Goal: Task Accomplishment & Management: Manage account settings

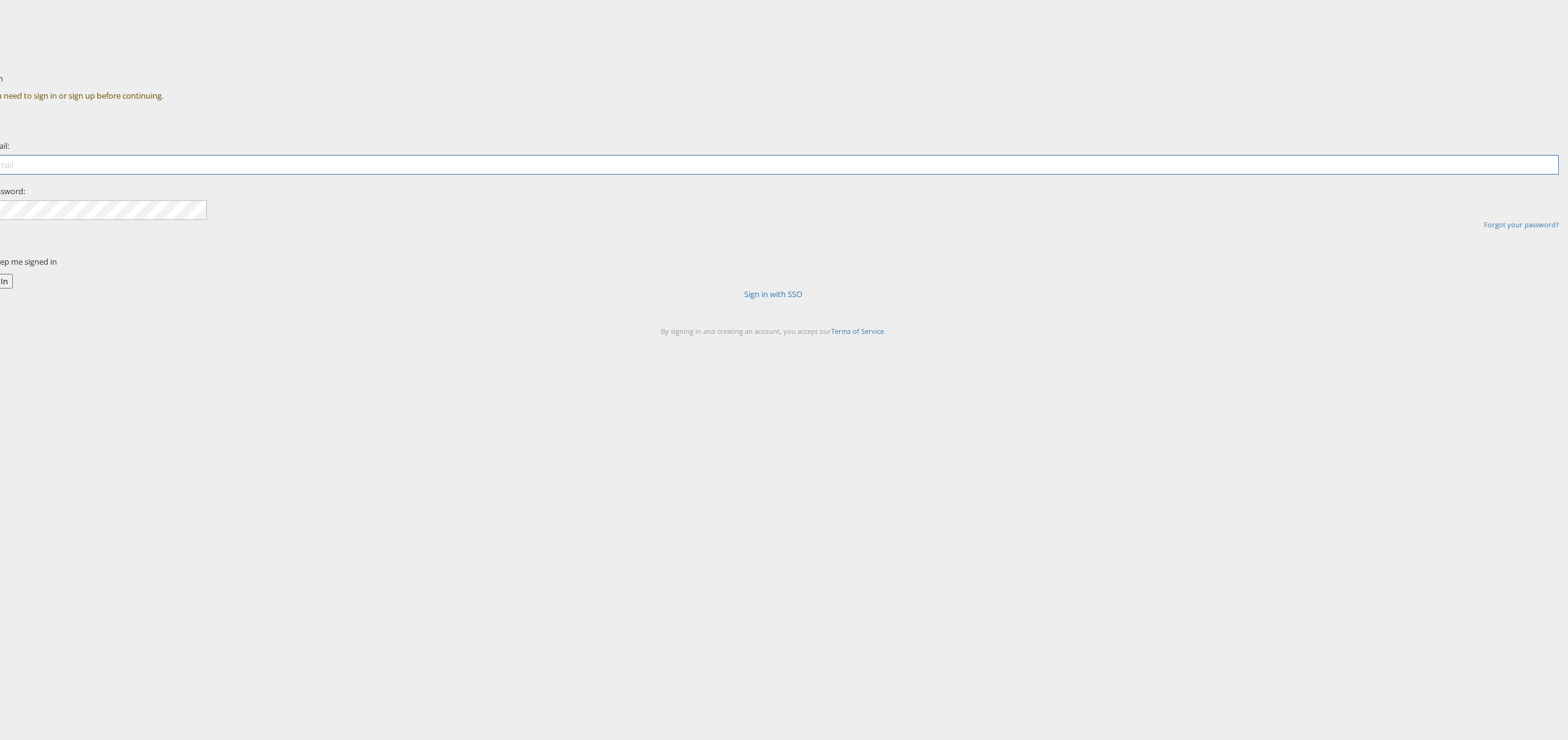
type input "[PERSON_NAME][EMAIL_ADDRESS][PERSON_NAME][DOMAIN_NAME]"
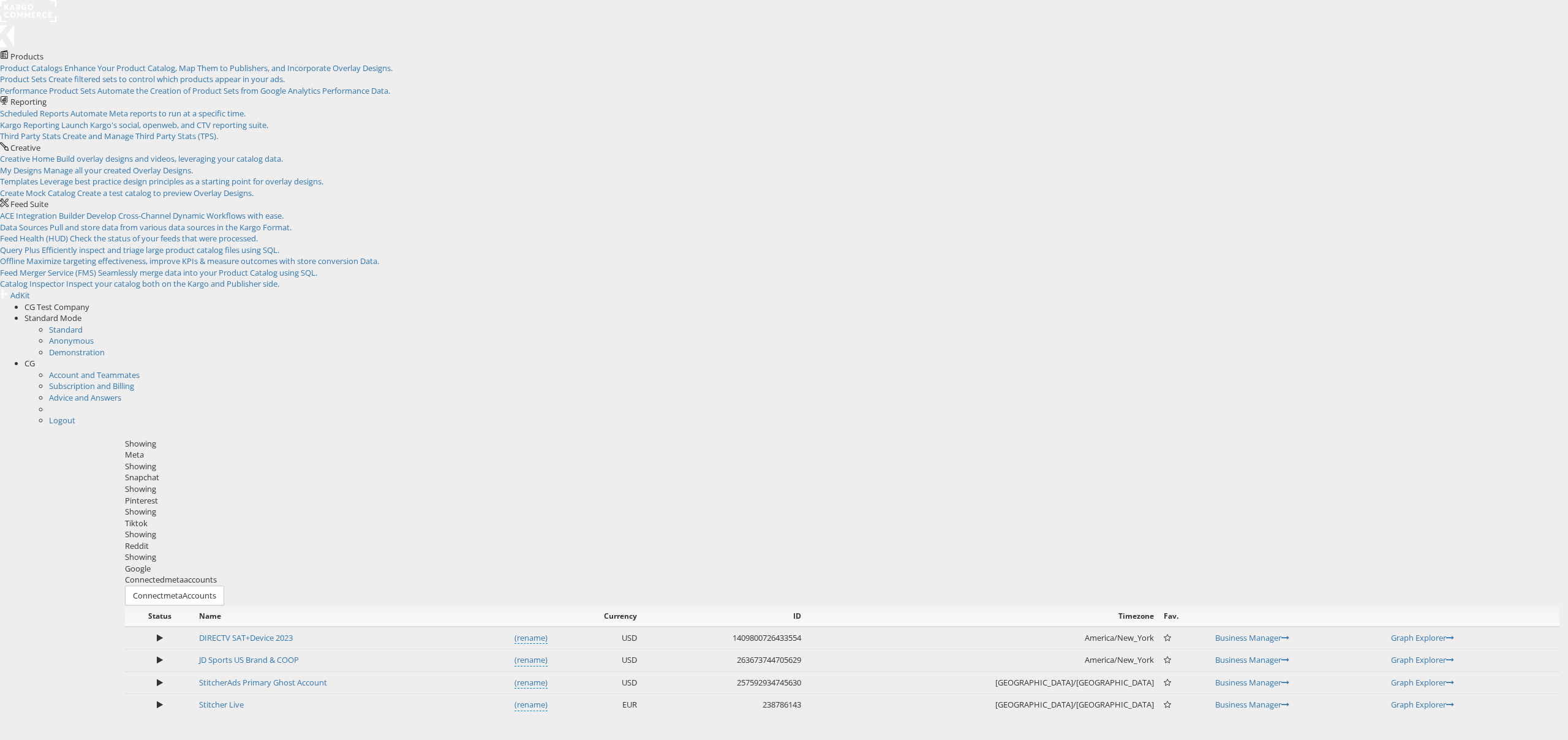
click at [806, 540] on div "Reddit" at bounding box center [842, 546] width 1435 height 12
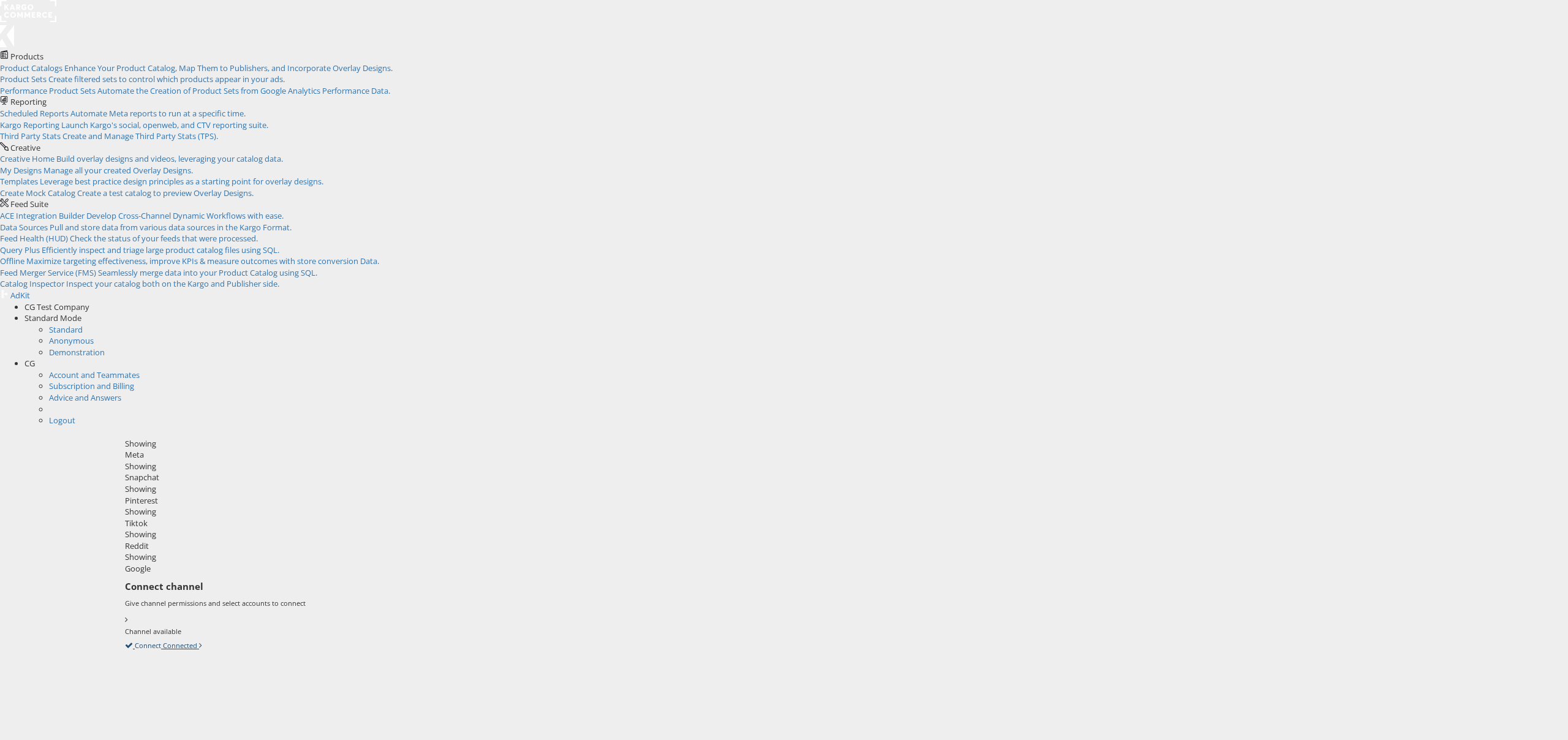
click at [202, 640] on link "Connect Connected" at bounding box center [163, 645] width 77 height 11
click at [125, 640] on icon at bounding box center [125, 645] width 0 height 11
